Goal: Understand process/instructions: Learn how to perform a task or action

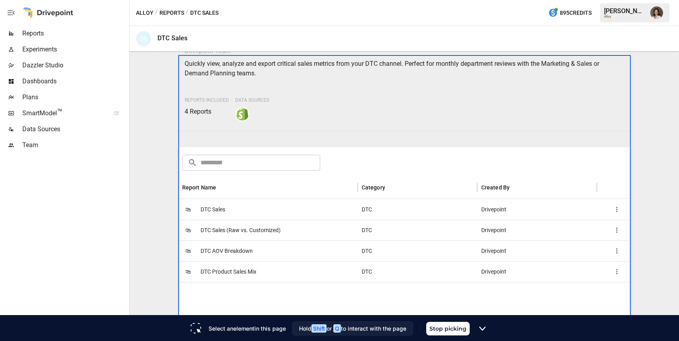
scroll to position [36, 0]
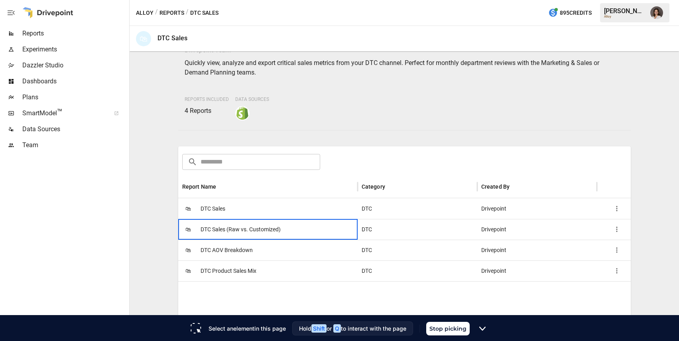
click at [181, 223] on div "🛍 DTC Sales (Raw vs. Customized)" at bounding box center [267, 229] width 179 height 21
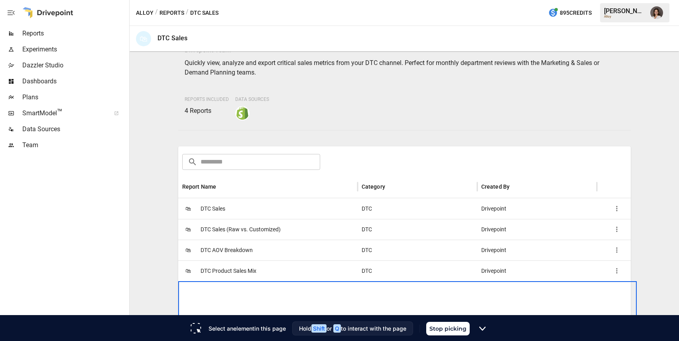
click at [459, 330] on button "Stop picking" at bounding box center [447, 329] width 43 height 14
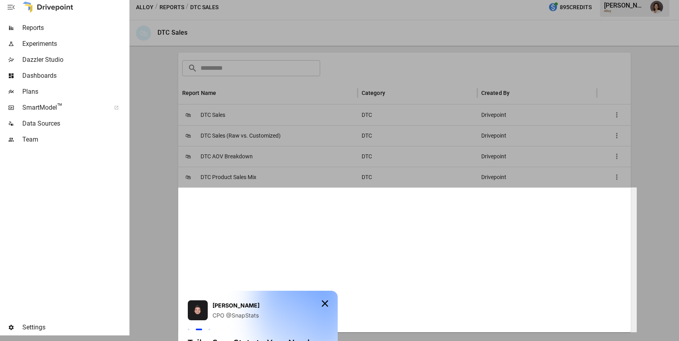
scroll to position [0, 0]
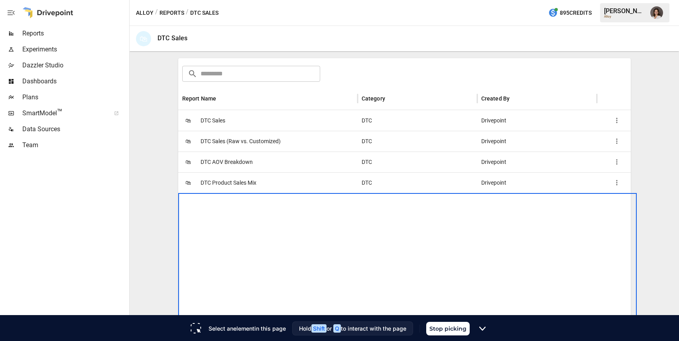
click at [442, 331] on button "Stop picking" at bounding box center [447, 329] width 43 height 14
click at [452, 330] on button "Stop picking" at bounding box center [447, 329] width 43 height 14
click at [390, 284] on div at bounding box center [407, 265] width 459 height 145
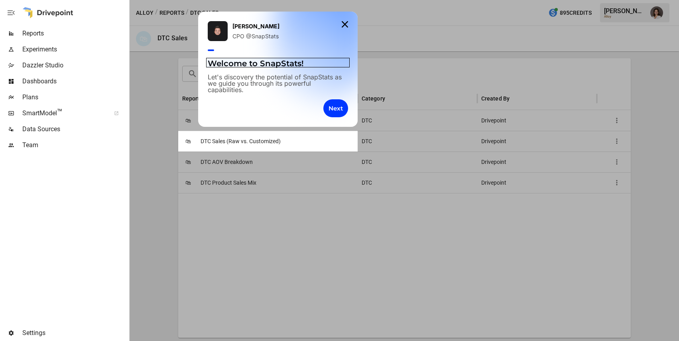
click at [262, 64] on span "Welcome to SnapStats!" at bounding box center [256, 64] width 96 height 10
click at [271, 60] on p "Welcome to SnapStats!" at bounding box center [278, 63] width 140 height 8
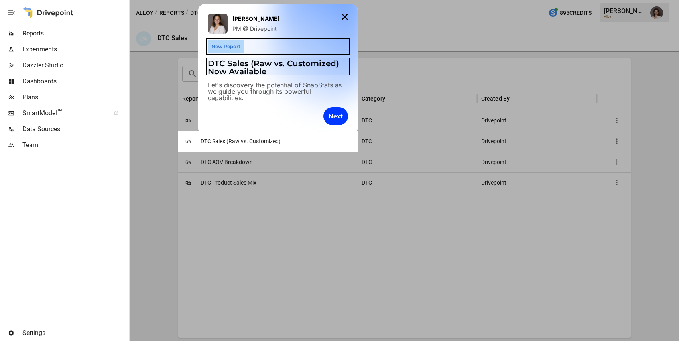
click at [269, 69] on p "DTC Sales (Raw vs. Customized) Now Available" at bounding box center [278, 67] width 140 height 16
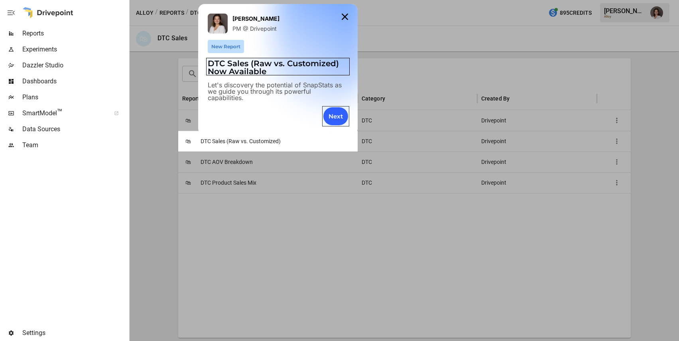
click at [337, 116] on div "Next" at bounding box center [335, 116] width 25 height 18
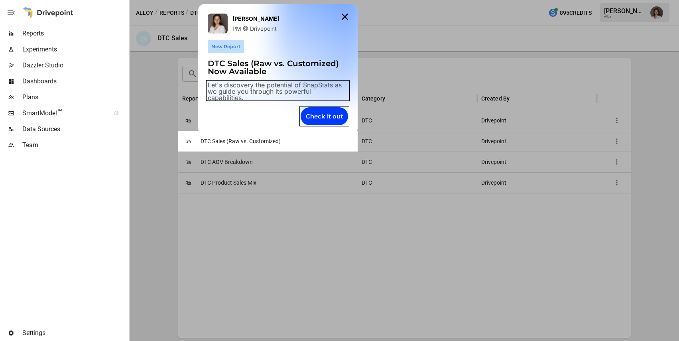
click at [266, 95] on p "Let's discovery the potential of SnapStats as we guide you through its powerful…" at bounding box center [278, 91] width 140 height 19
